Goal: Task Accomplishment & Management: Use online tool/utility

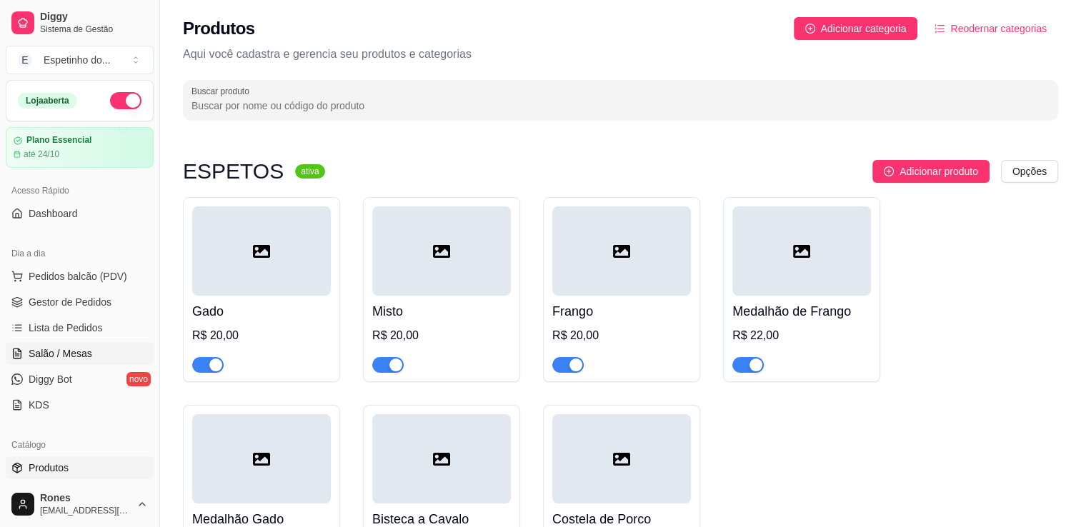
click at [79, 352] on span "Salão / Mesas" at bounding box center [61, 354] width 64 height 14
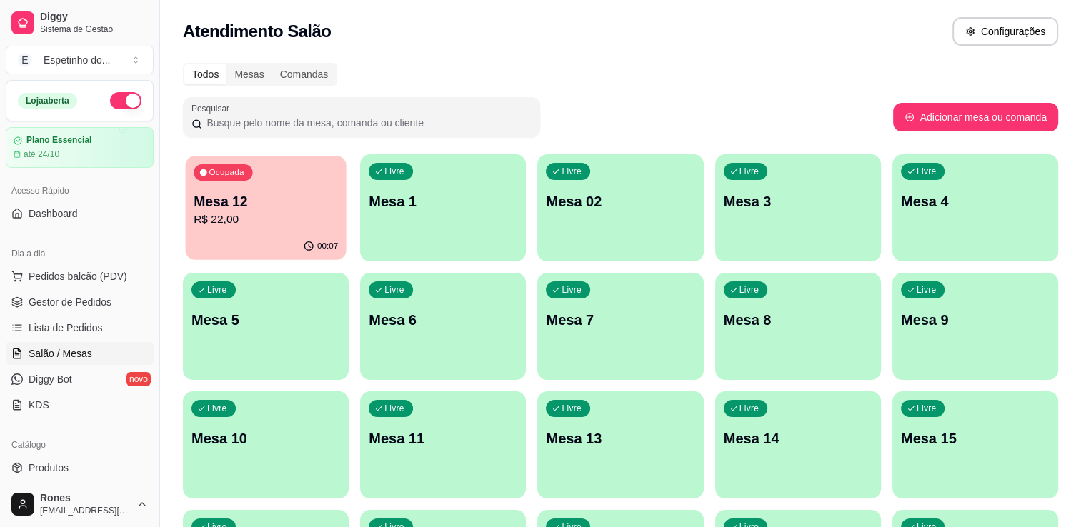
click at [316, 187] on div "Ocupada Mesa 12 R$ 22,00" at bounding box center [265, 194] width 161 height 77
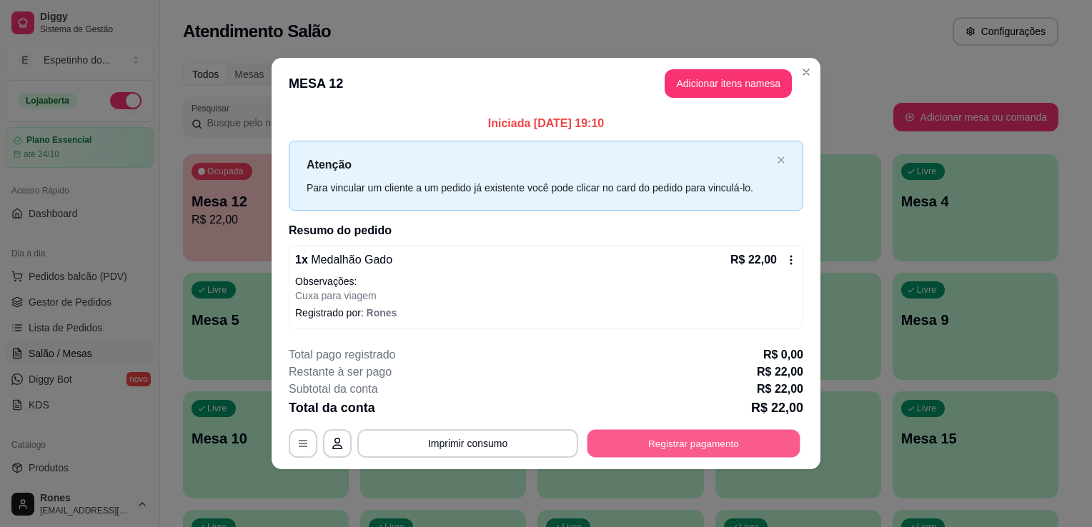
click at [701, 446] on button "Registrar pagamento" at bounding box center [693, 443] width 213 height 28
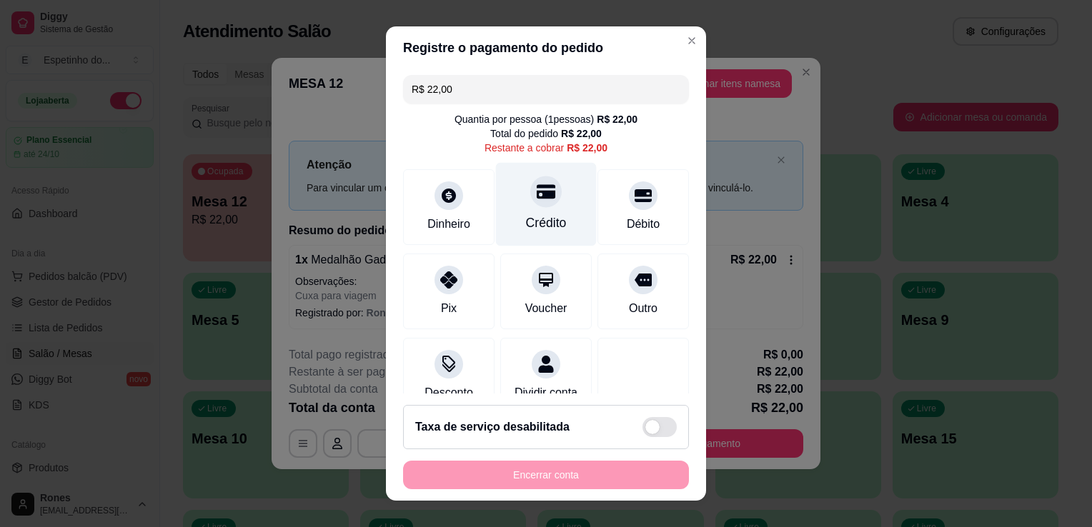
click at [563, 191] on div "Crédito" at bounding box center [546, 205] width 101 height 84
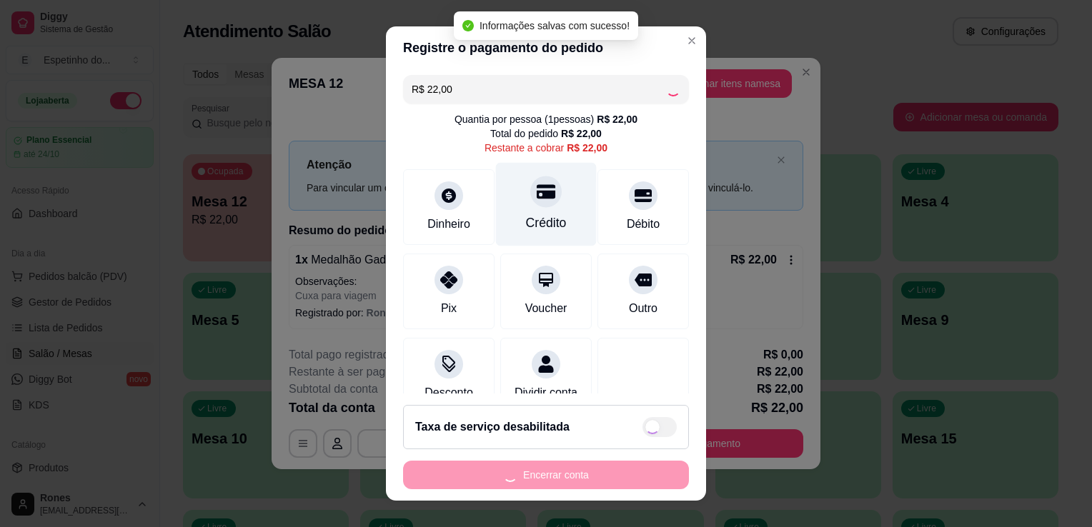
type input "R$ 0,00"
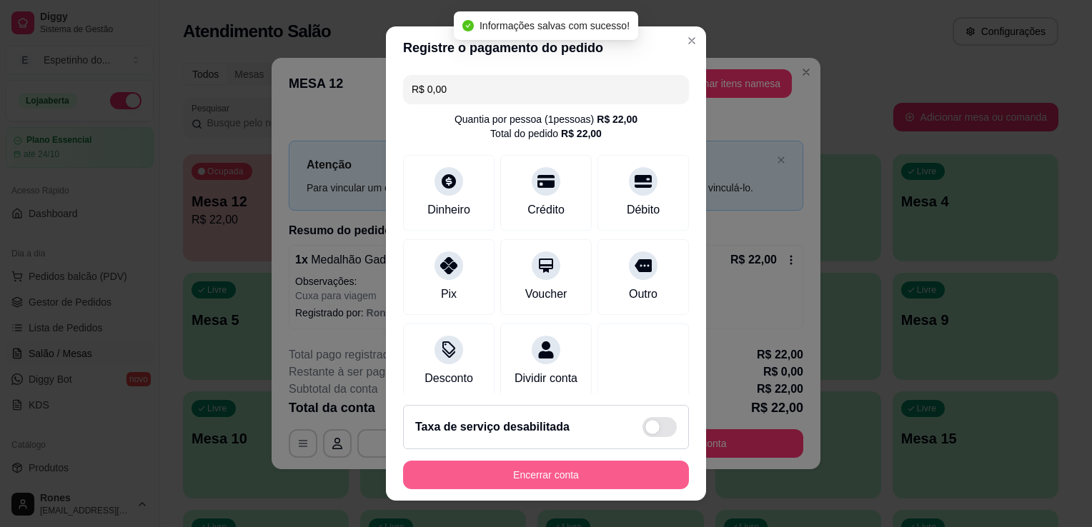
click at [566, 477] on button "Encerrar conta" at bounding box center [546, 475] width 286 height 29
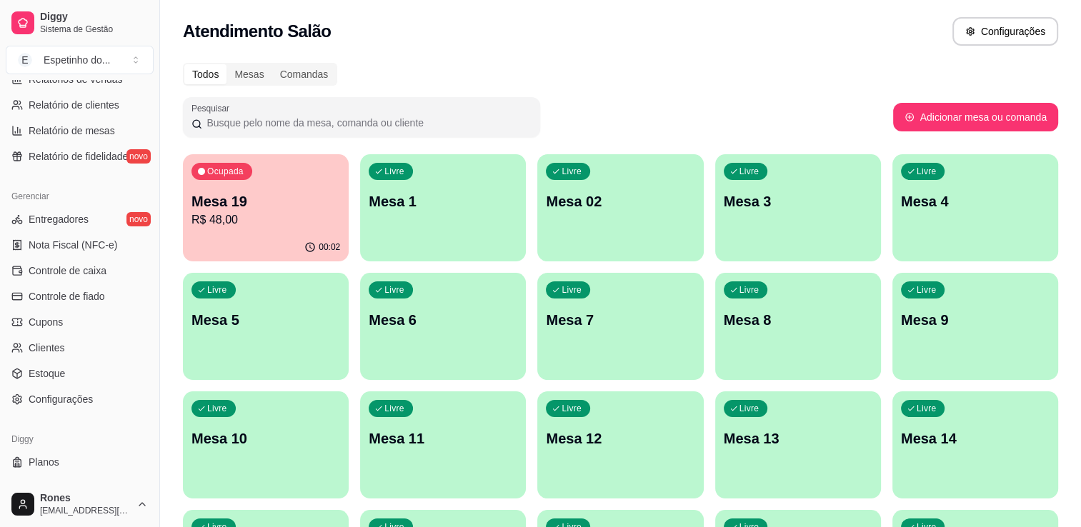
scroll to position [500, 0]
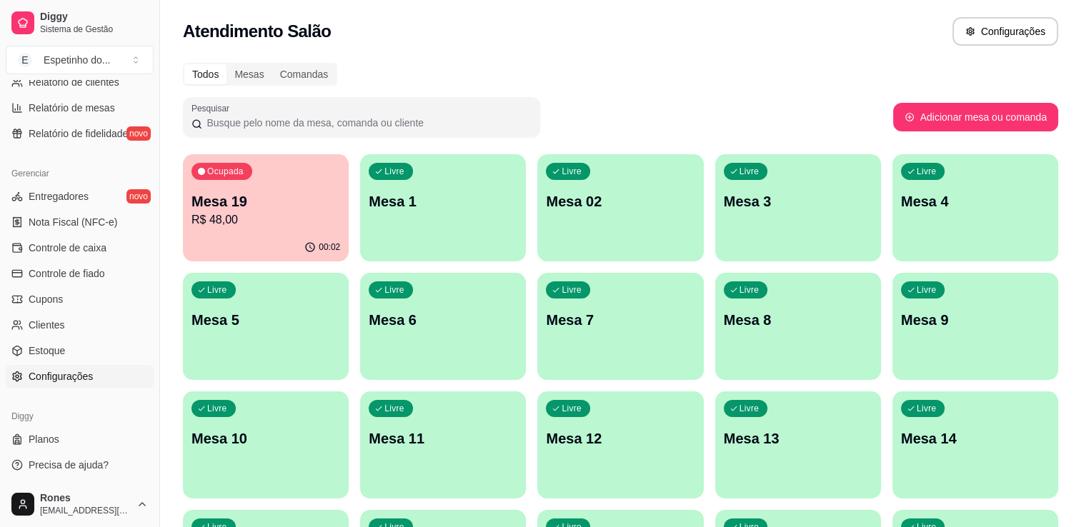
click at [41, 372] on span "Configurações" at bounding box center [61, 376] width 64 height 14
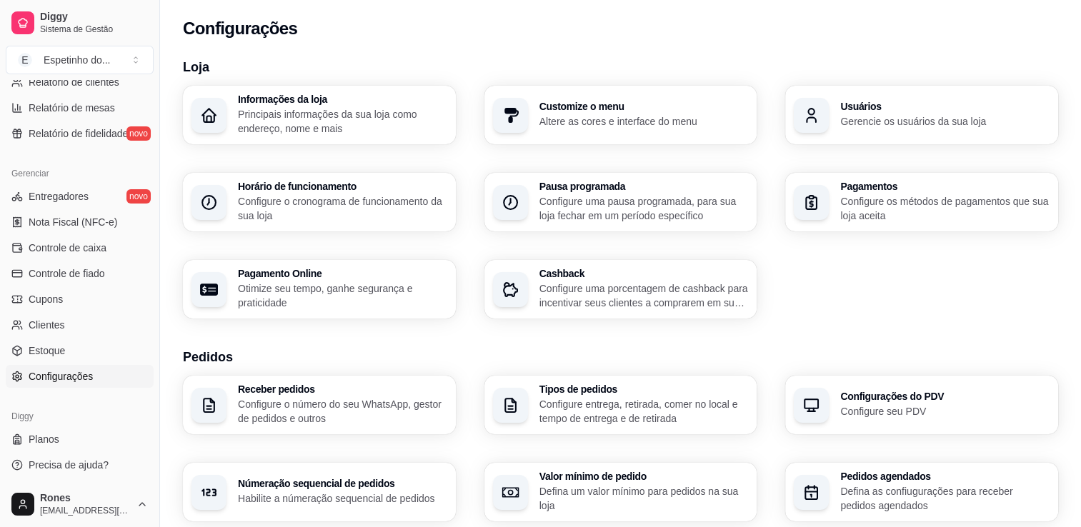
scroll to position [461, 0]
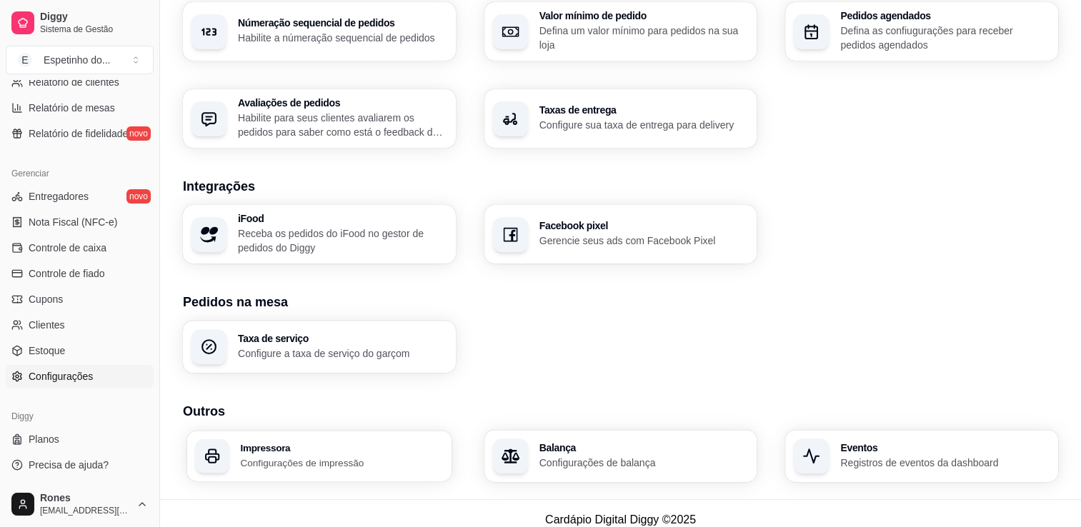
click at [287, 464] on p "Configurações de impressão" at bounding box center [341, 463] width 203 height 14
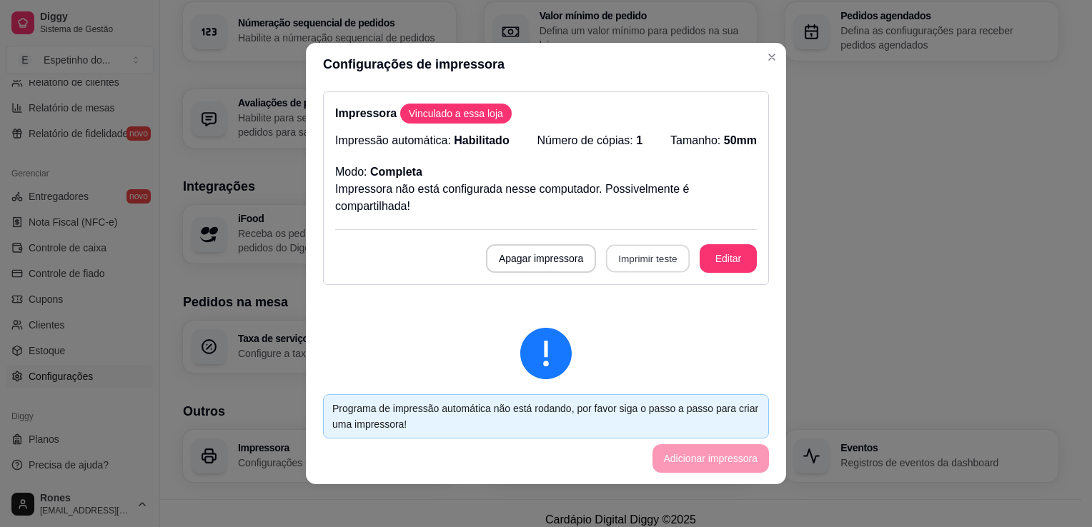
click at [633, 263] on button "Imprimir teste" at bounding box center [648, 259] width 84 height 28
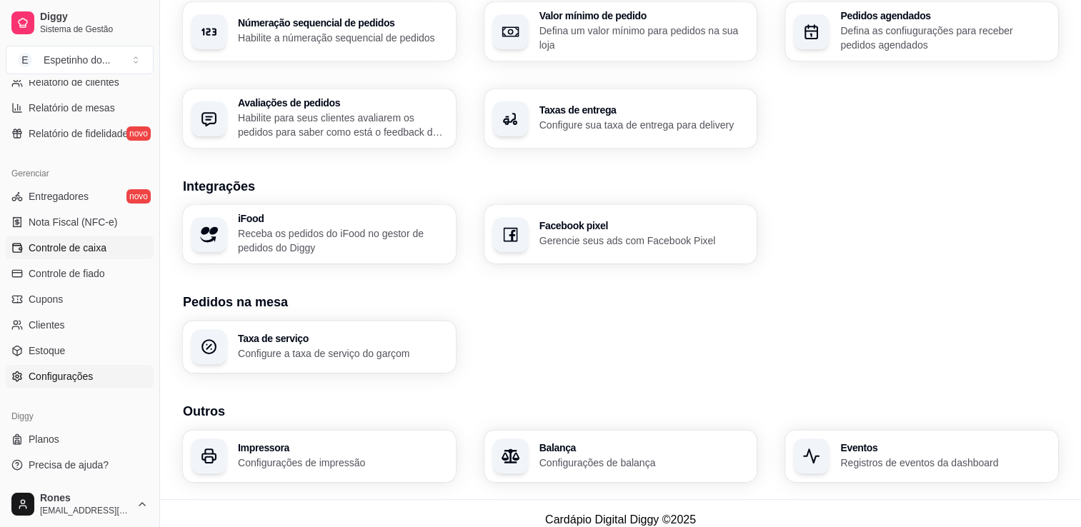
click at [89, 248] on span "Controle de caixa" at bounding box center [68, 248] width 78 height 14
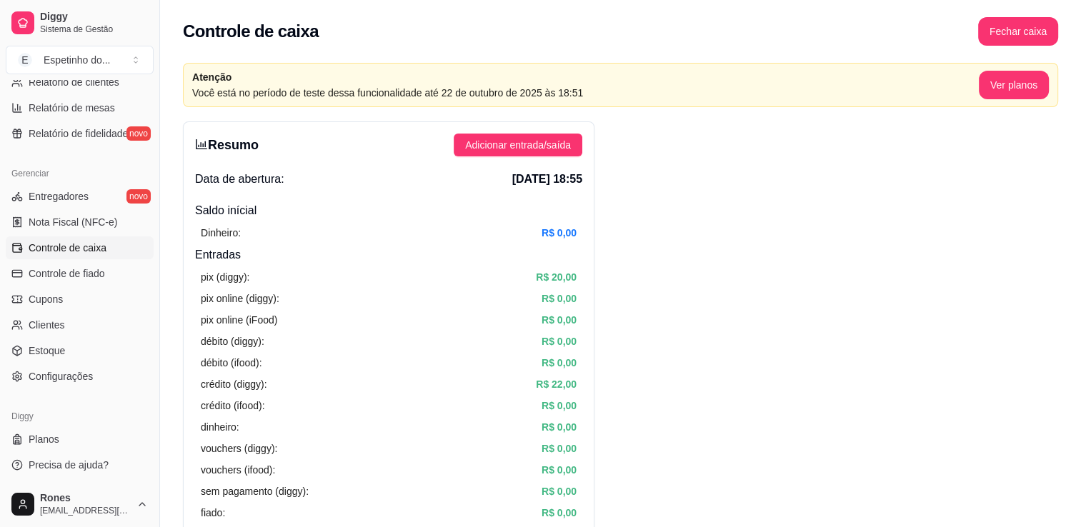
scroll to position [149, 0]
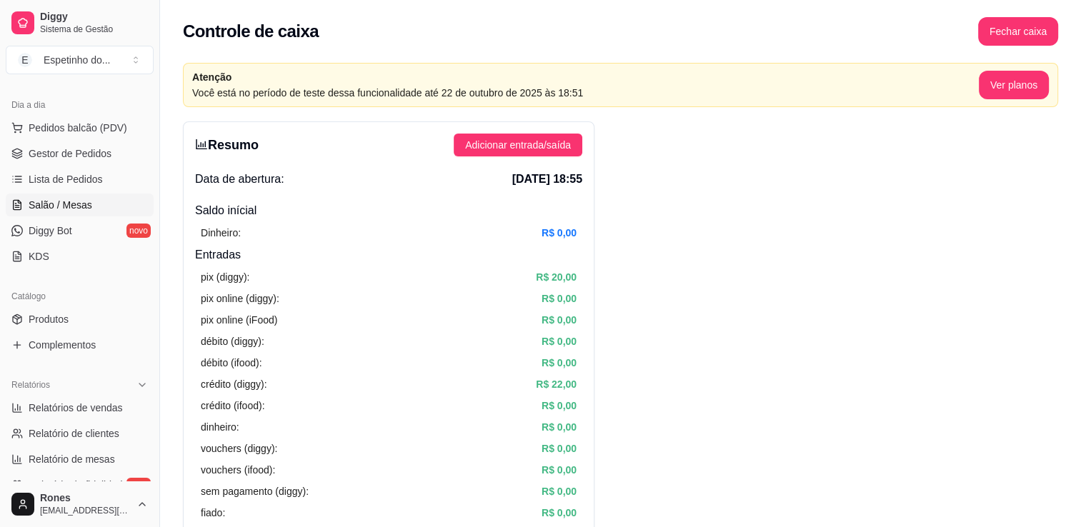
click at [77, 210] on span "Salão / Mesas" at bounding box center [61, 205] width 64 height 14
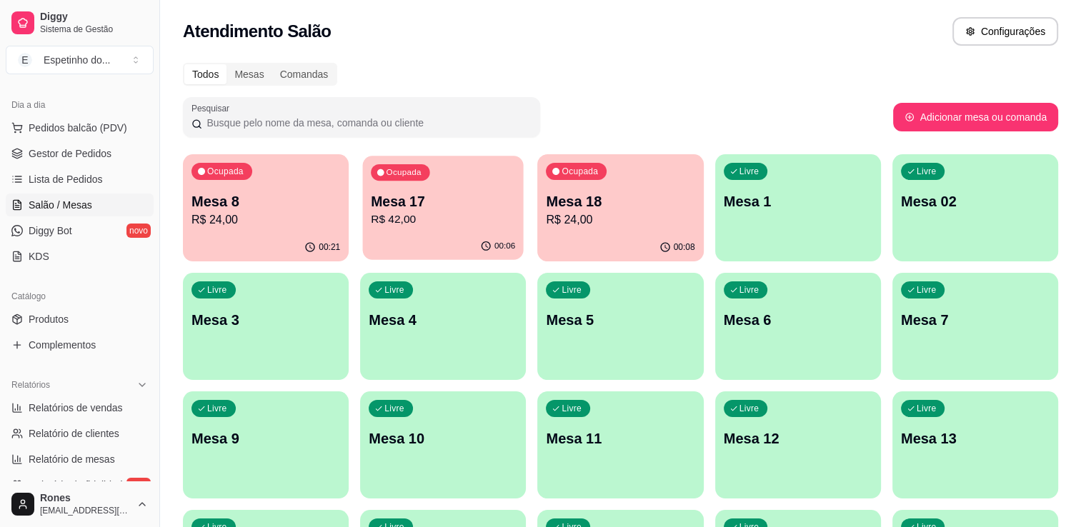
click at [462, 236] on div "00:06" at bounding box center [443, 246] width 161 height 27
